Goal: Use online tool/utility: Utilize a website feature to perform a specific function

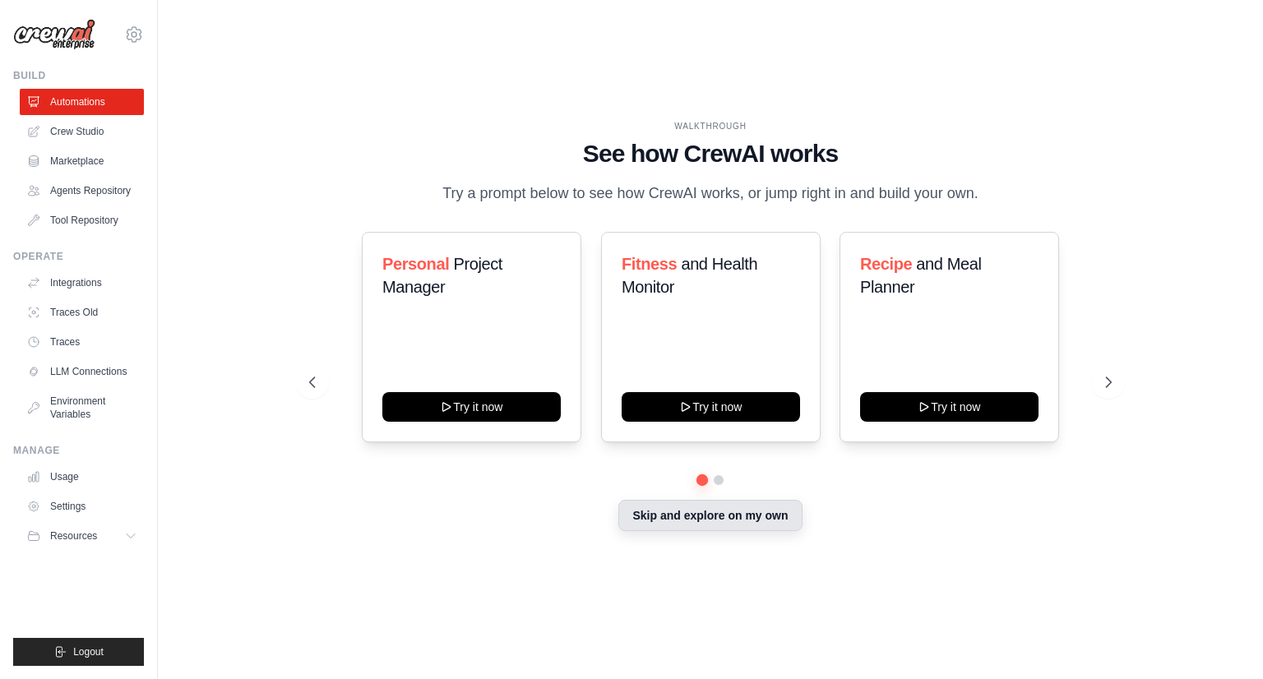
click at [750, 510] on button "Skip and explore on my own" at bounding box center [709, 515] width 183 height 31
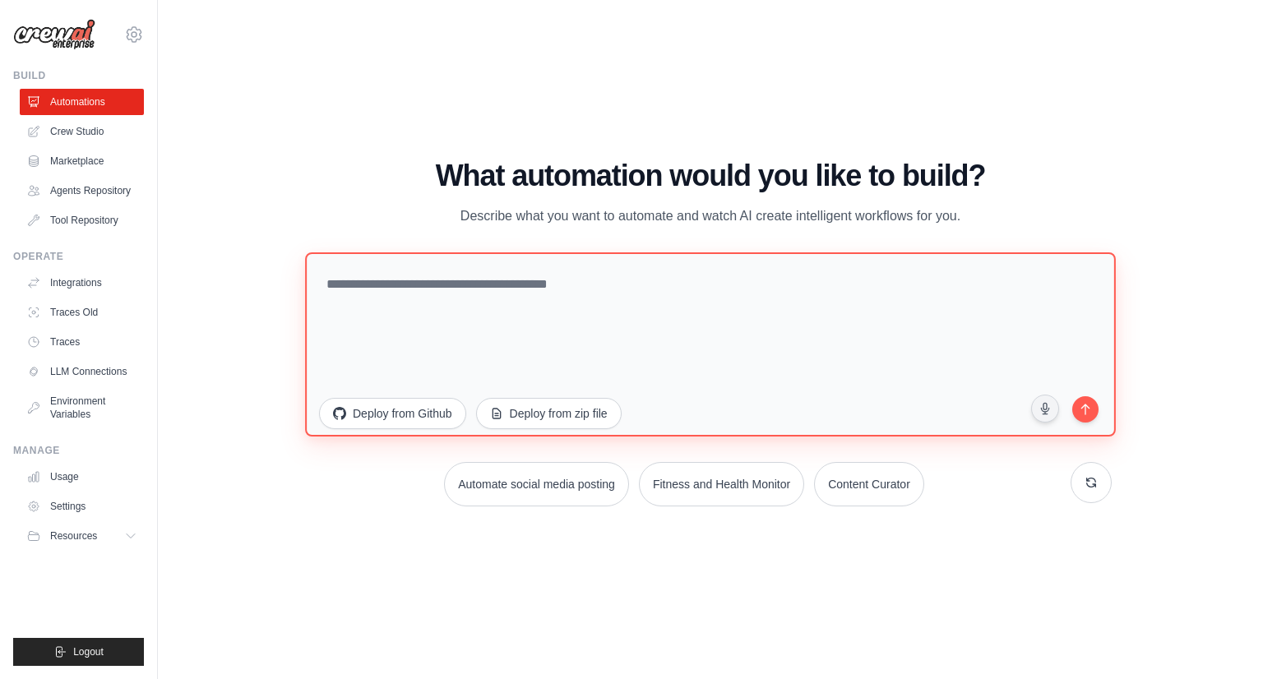
click at [347, 330] on textarea at bounding box center [710, 344] width 811 height 184
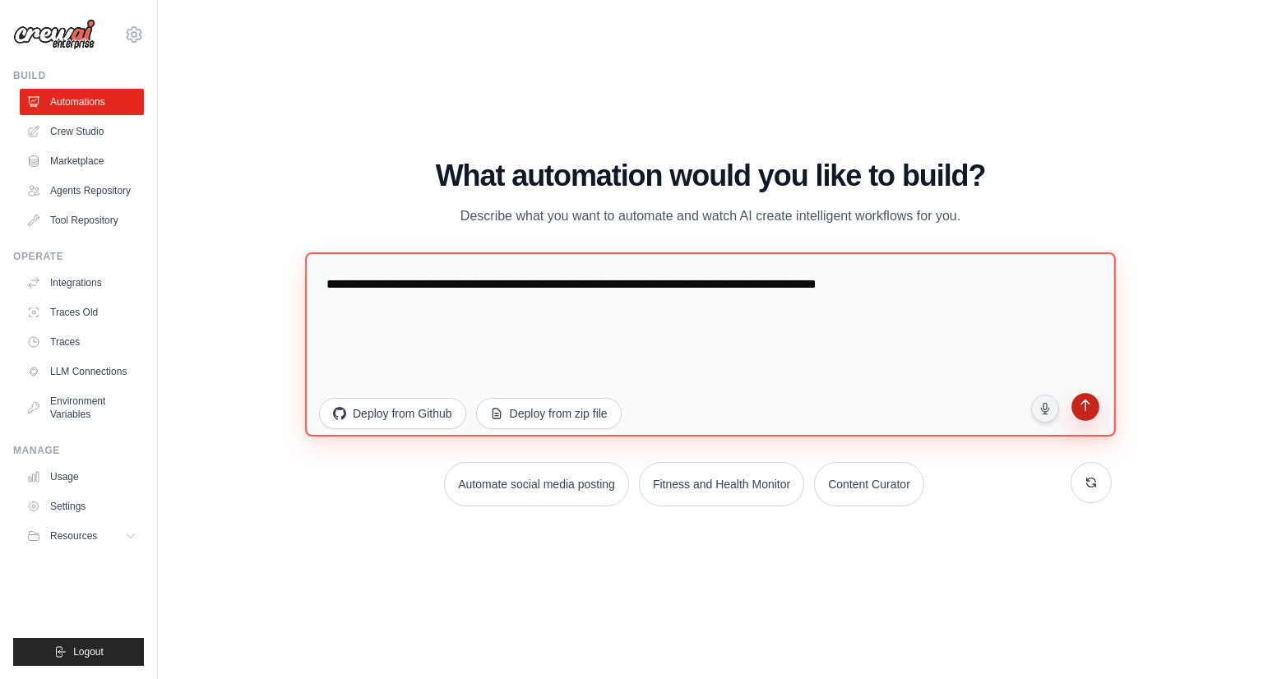
type textarea "**********"
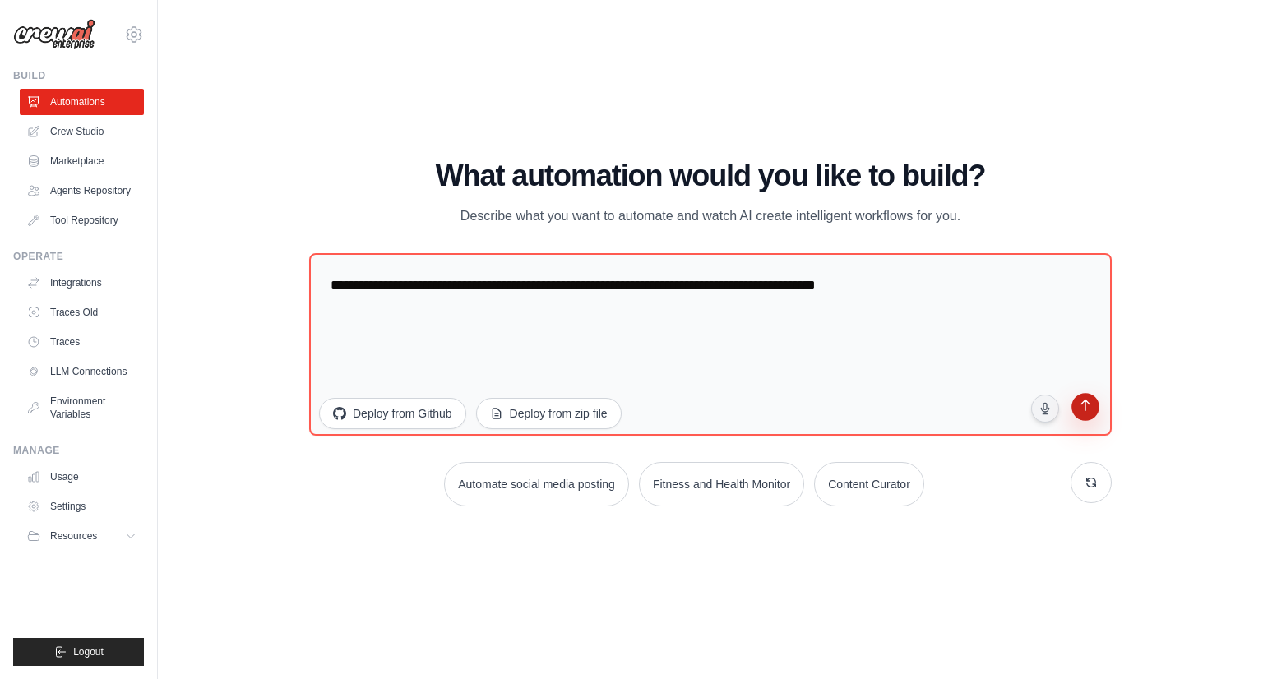
click at [1085, 410] on icon "submit" at bounding box center [1084, 407] width 9 height 12
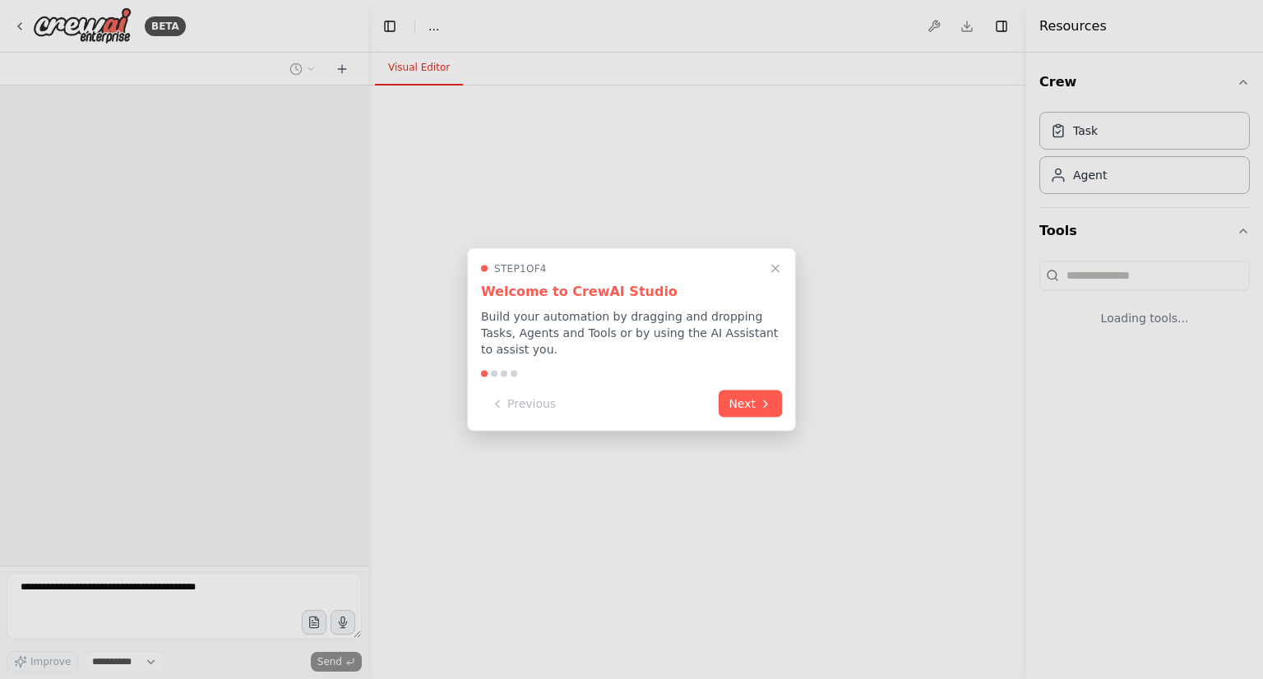
select select "****"
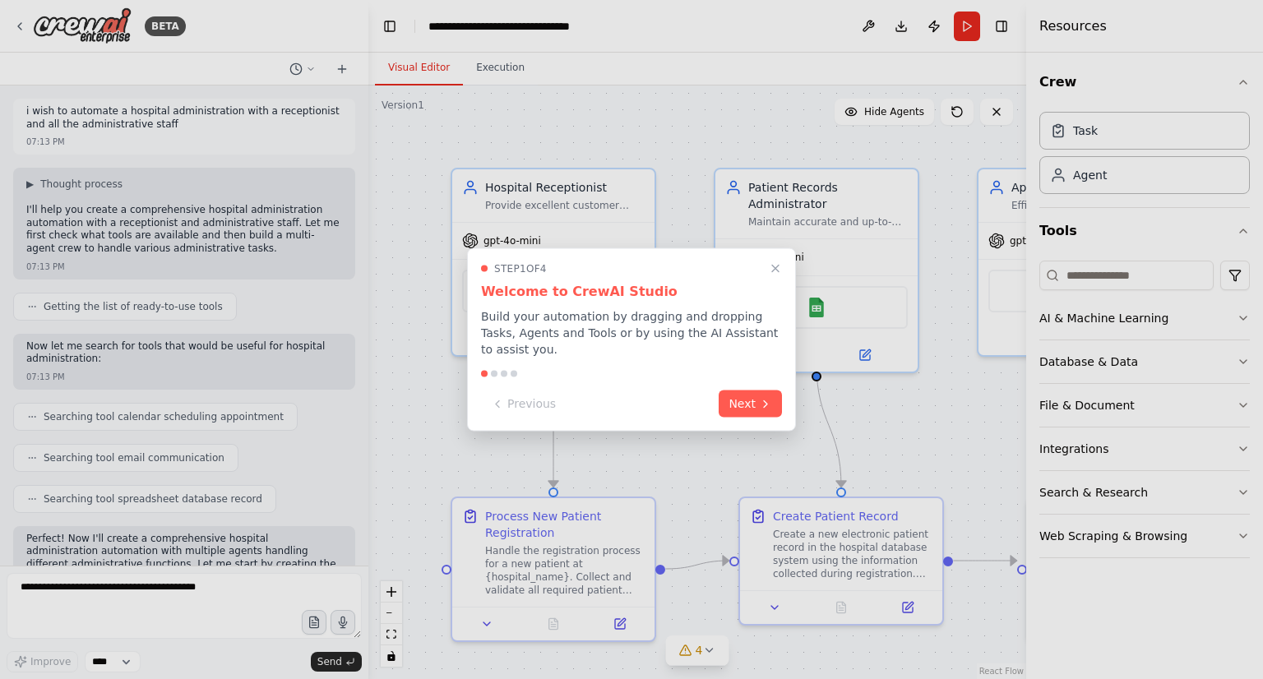
scroll to position [1202, 0]
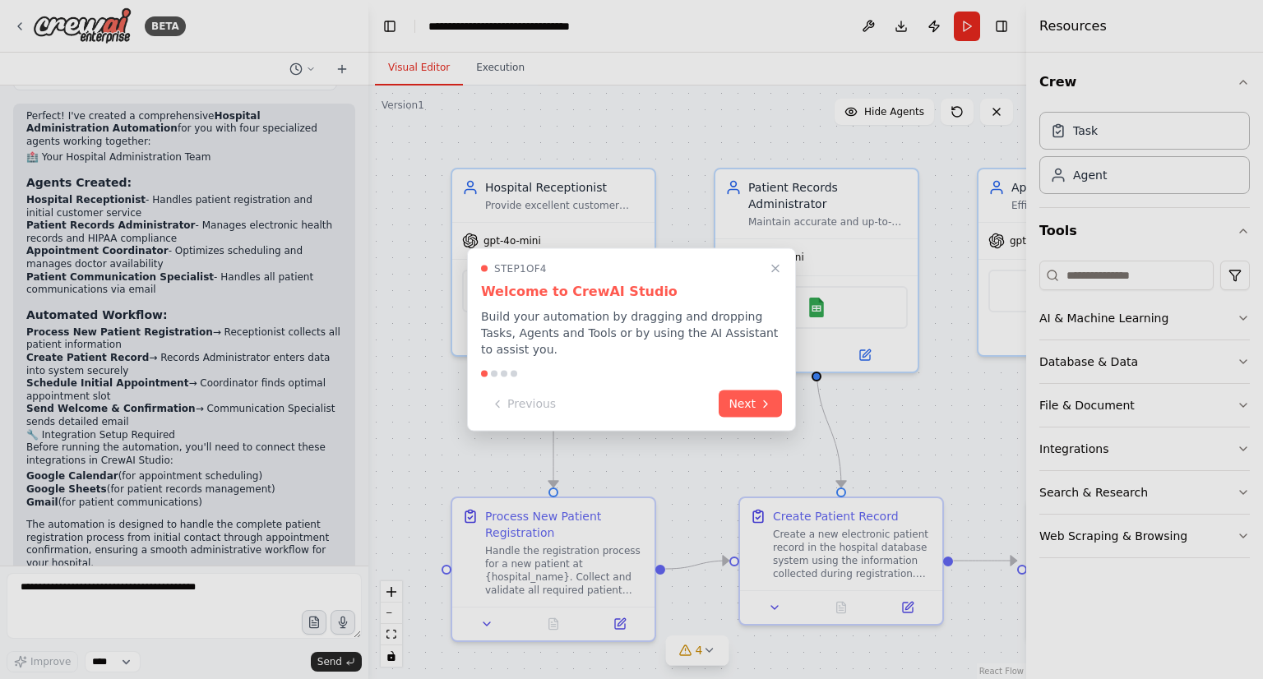
click at [20, 12] on div at bounding box center [631, 339] width 1263 height 679
click at [19, 21] on div at bounding box center [631, 339] width 1263 height 679
click at [737, 396] on button "Next" at bounding box center [749, 402] width 63 height 27
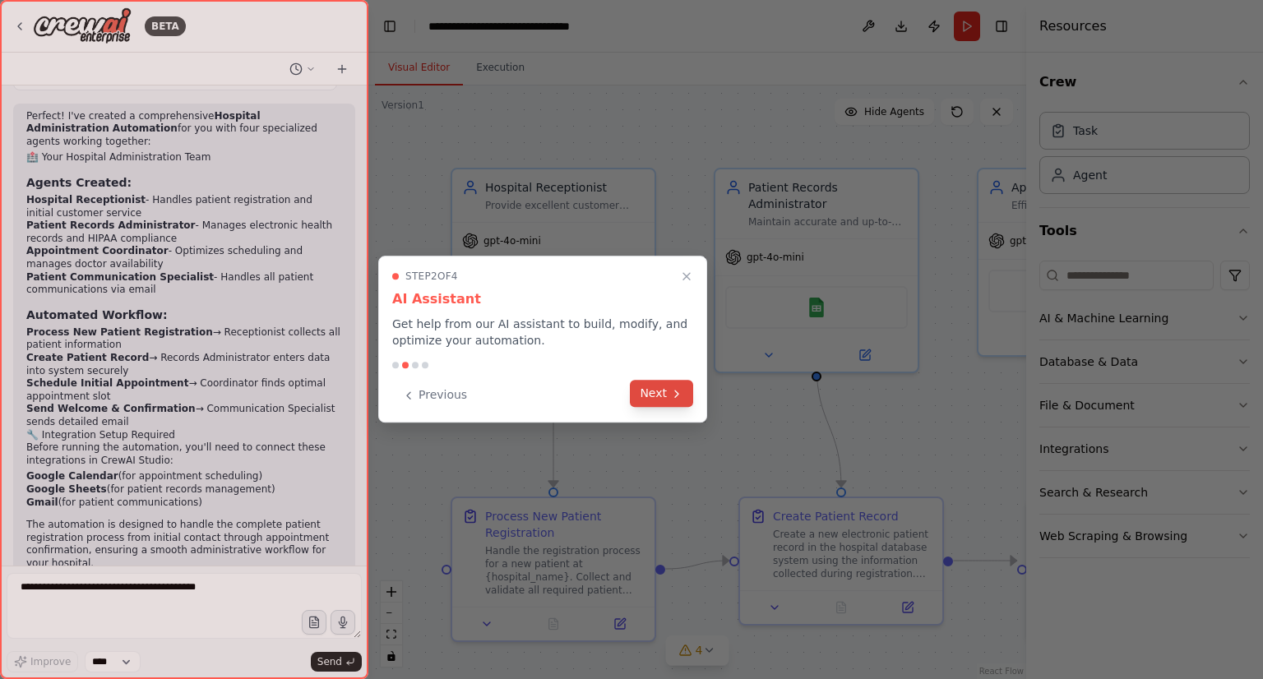
click at [650, 382] on button "Next" at bounding box center [661, 393] width 63 height 27
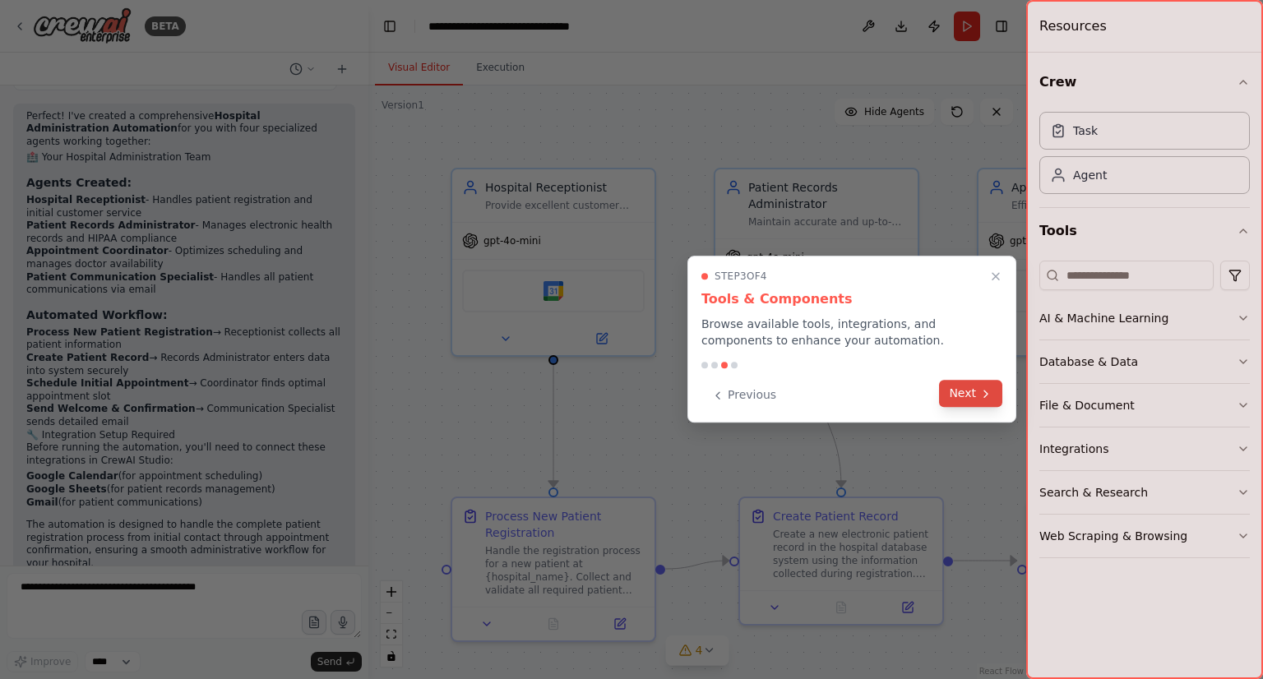
click at [973, 399] on button "Next" at bounding box center [970, 393] width 63 height 27
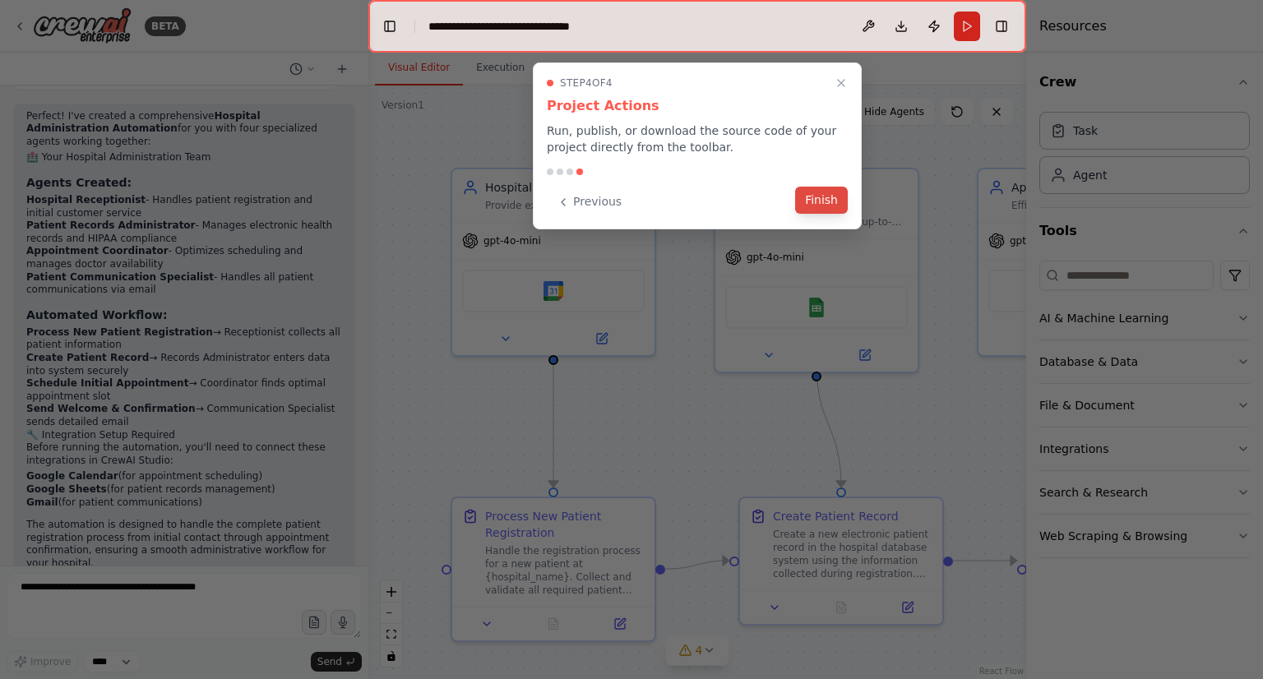
click at [839, 199] on button "Finish" at bounding box center [821, 200] width 53 height 27
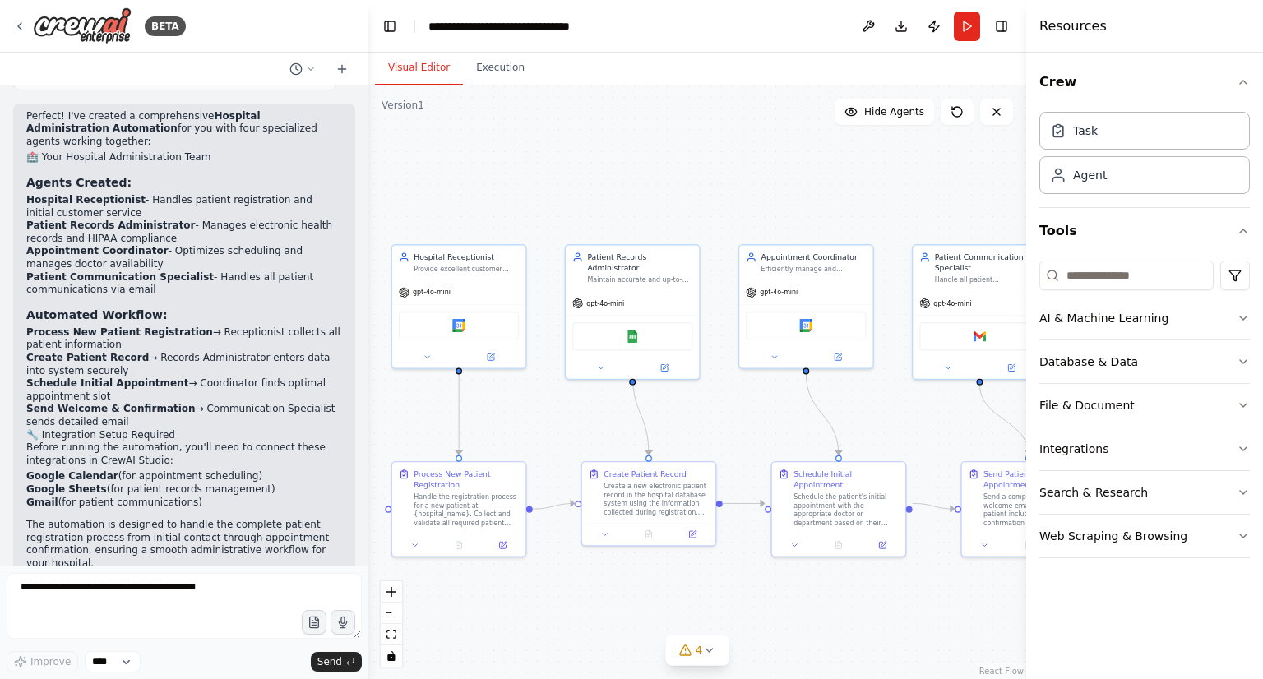
drag, startPoint x: 891, startPoint y: 410, endPoint x: 704, endPoint y: 408, distance: 187.4
click at [704, 408] on div ".deletable-edge-delete-btn { width: 20px; height: 20px; border: 0px solid #ffff…" at bounding box center [697, 381] width 658 height 593
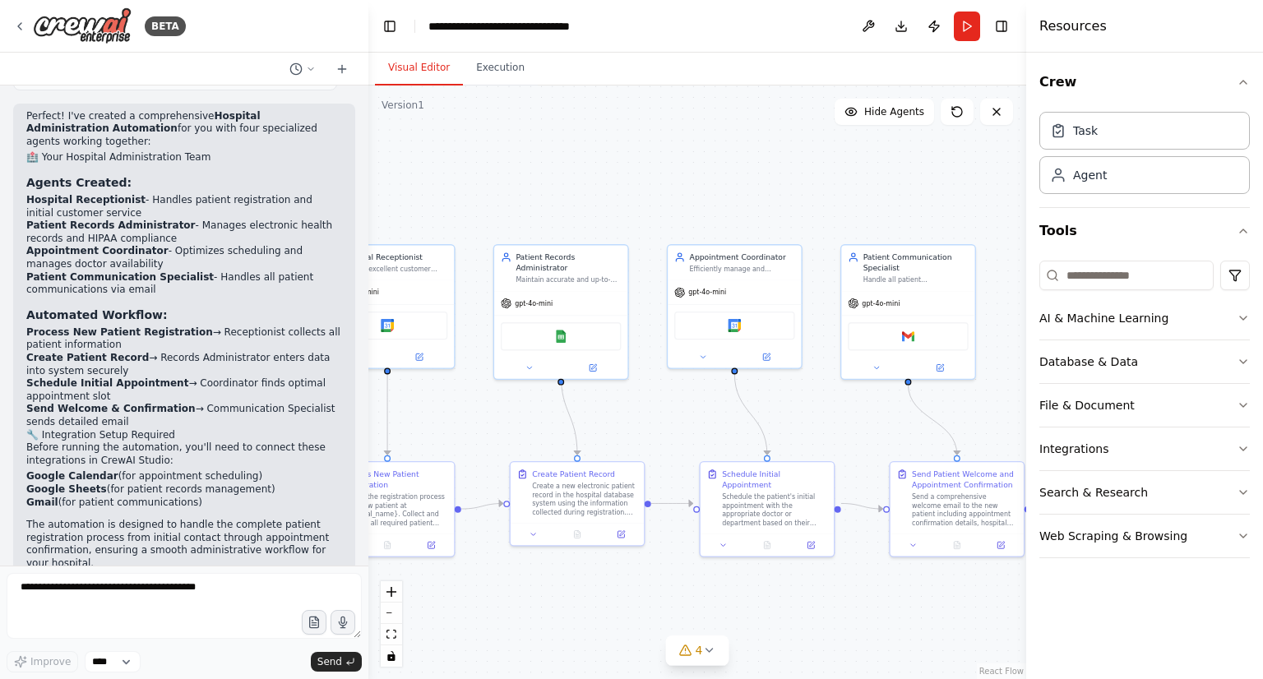
drag, startPoint x: 788, startPoint y: 405, endPoint x: 753, endPoint y: 399, distance: 35.8
click at [753, 399] on div ".deletable-edge-delete-btn { width: 20px; height: 20px; border: 0px solid #ffff…" at bounding box center [697, 381] width 658 height 593
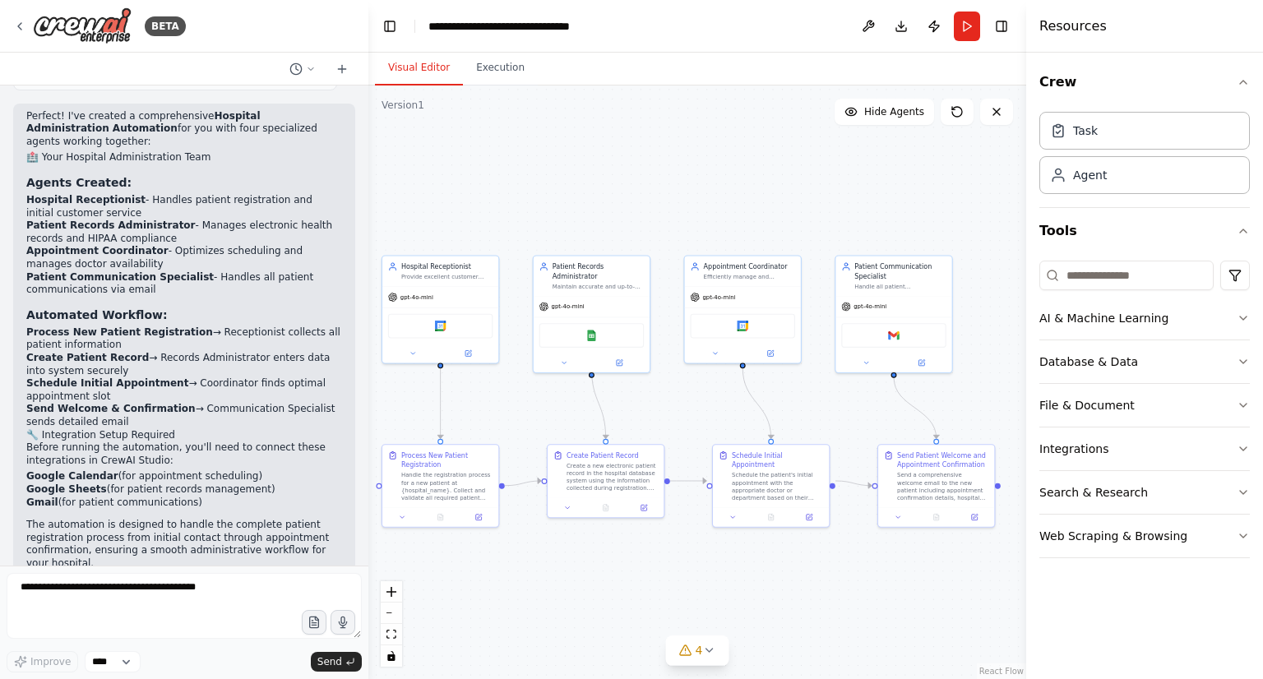
drag, startPoint x: 753, startPoint y: 399, endPoint x: 731, endPoint y: 395, distance: 22.6
click at [731, 395] on div ".deletable-edge-delete-btn { width: 20px; height: 20px; border: 0px solid #ffff…" at bounding box center [697, 381] width 658 height 593
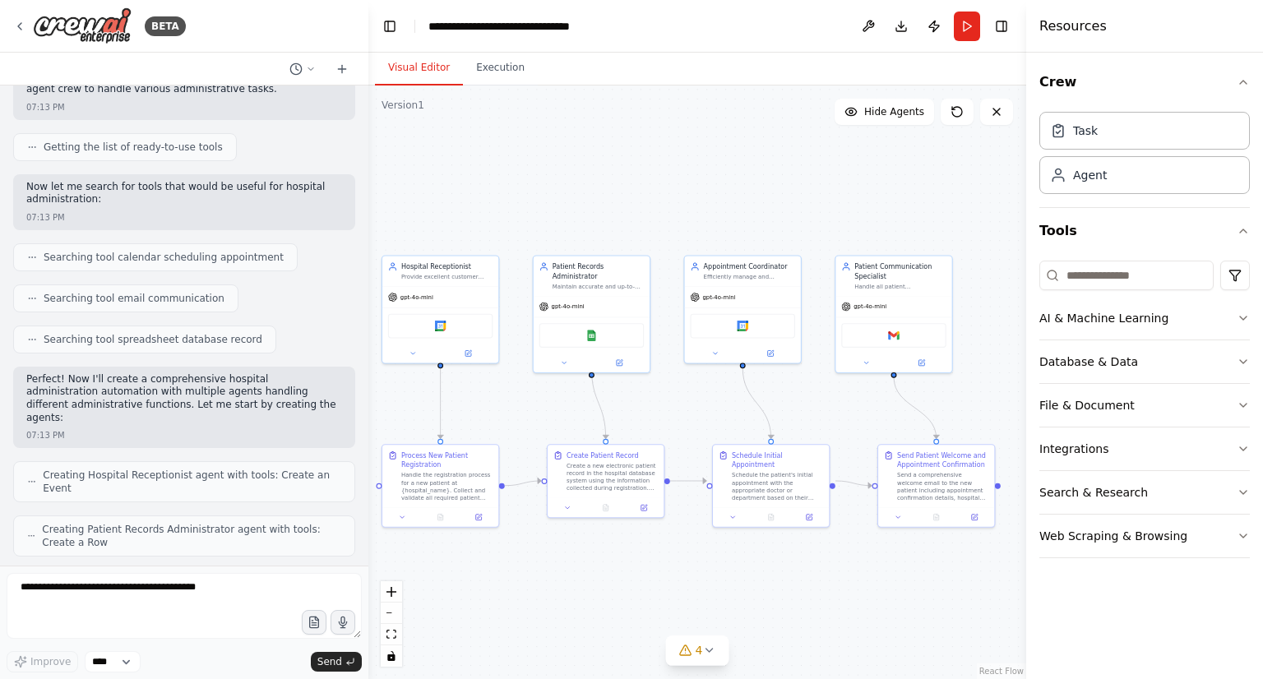
scroll to position [164, 0]
